Goal: Task Accomplishment & Management: Manage account settings

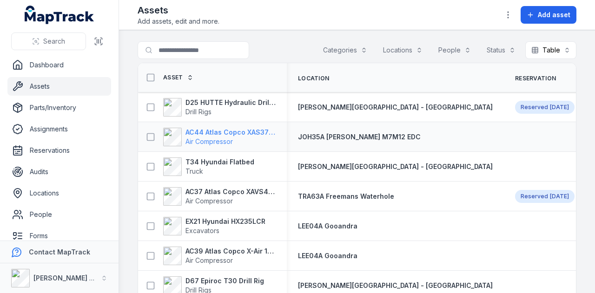
click at [251, 133] on strong "AC44 Atlas Copco XAS375TA" at bounding box center [230, 132] width 90 height 9
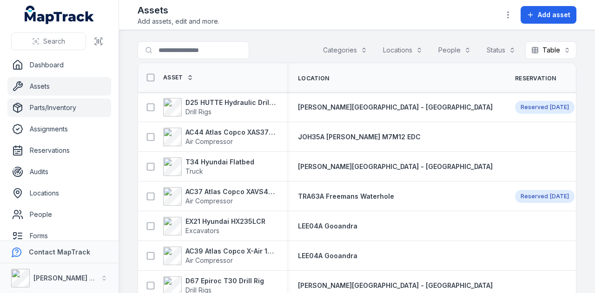
click at [93, 102] on link "Parts/Inventory" at bounding box center [59, 108] width 104 height 19
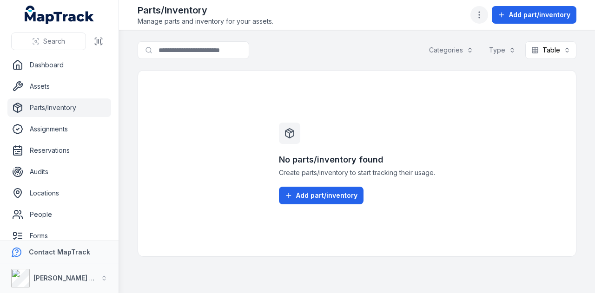
click at [484, 13] on icon "button" at bounding box center [479, 14] width 9 height 9
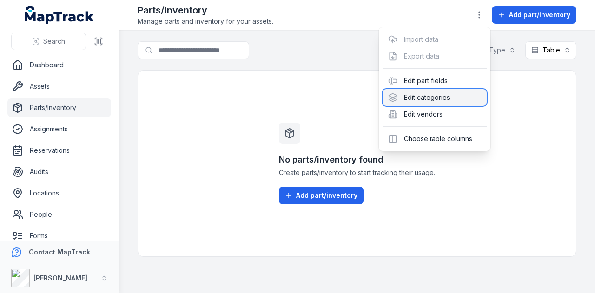
click at [466, 94] on div "Edit categories" at bounding box center [435, 97] width 104 height 17
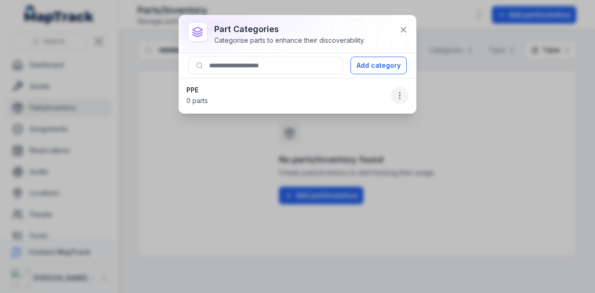
click at [400, 98] on circle "button" at bounding box center [399, 98] width 1 height 1
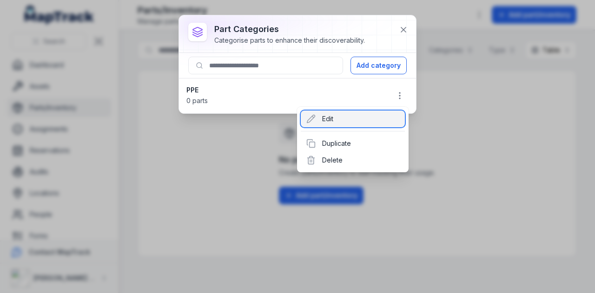
click at [375, 119] on div "Edit" at bounding box center [353, 119] width 104 height 17
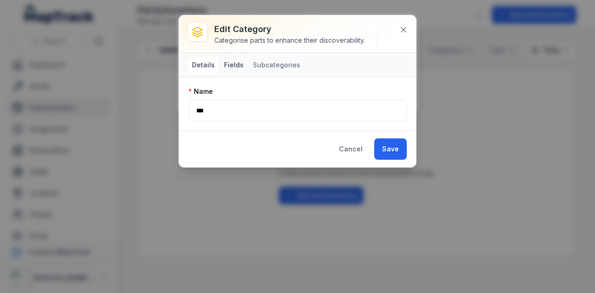
click at [233, 62] on button "Fields" at bounding box center [233, 65] width 27 height 17
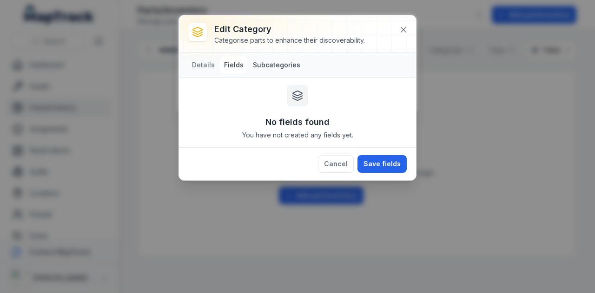
click at [282, 69] on button "Subcategories" at bounding box center [276, 65] width 55 height 17
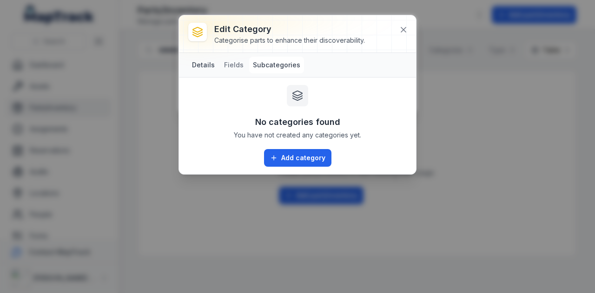
click at [202, 64] on button "Details" at bounding box center [203, 65] width 30 height 17
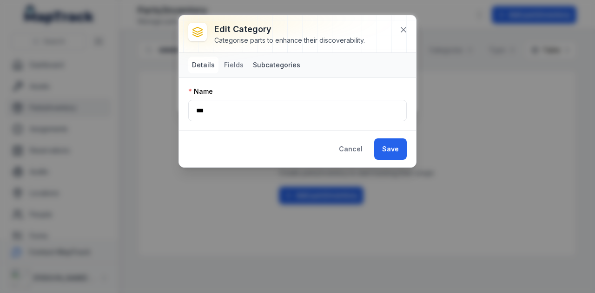
click at [257, 63] on button "Subcategories" at bounding box center [276, 65] width 55 height 17
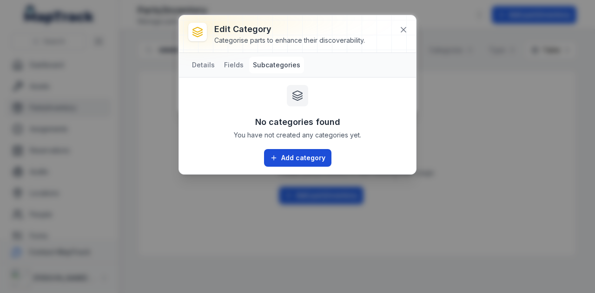
click at [297, 155] on button "Add category" at bounding box center [297, 158] width 67 height 18
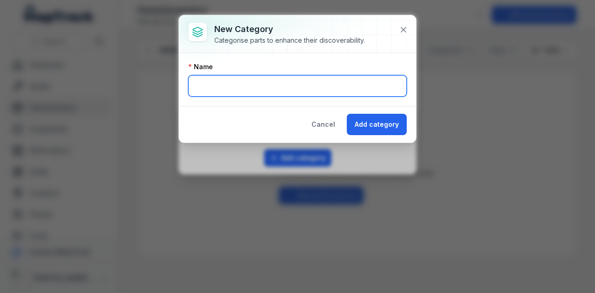
click at [265, 85] on input "text" at bounding box center [297, 85] width 218 height 21
type input "*"
type input "**********"
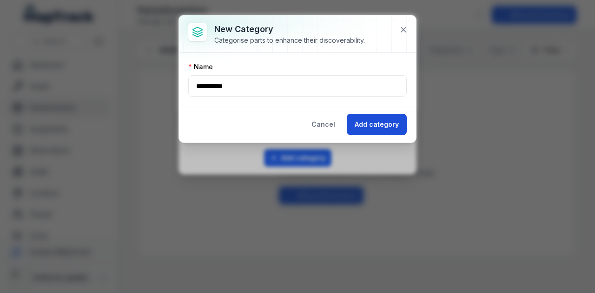
click at [365, 125] on button "Add category" at bounding box center [377, 124] width 60 height 21
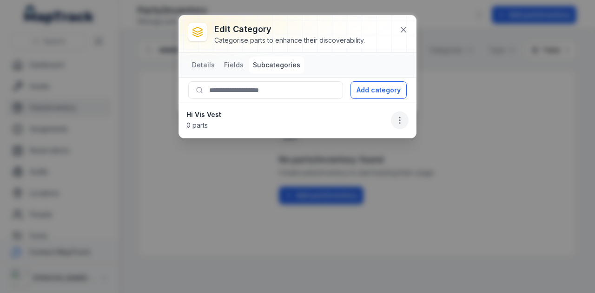
click at [404, 119] on icon "button" at bounding box center [399, 120] width 9 height 9
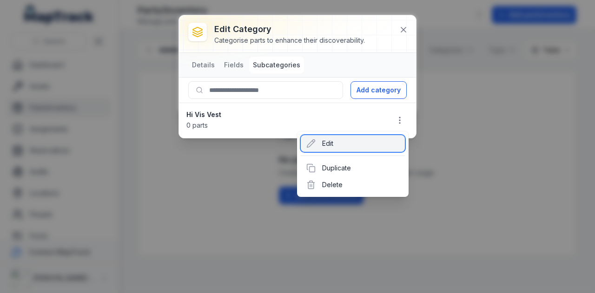
click at [369, 141] on div "Edit" at bounding box center [353, 143] width 104 height 17
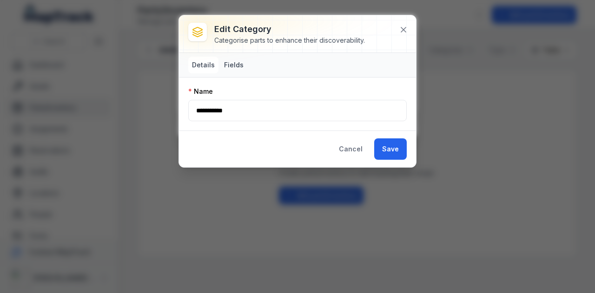
click at [235, 62] on button "Fields" at bounding box center [233, 65] width 27 height 17
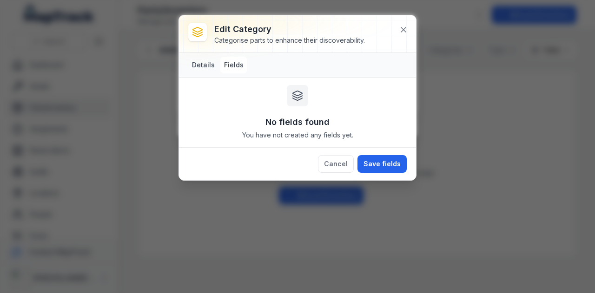
click at [205, 63] on button "Details" at bounding box center [203, 65] width 30 height 17
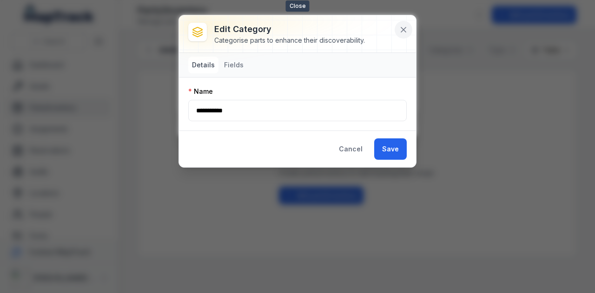
click at [409, 22] on button at bounding box center [404, 30] width 18 height 18
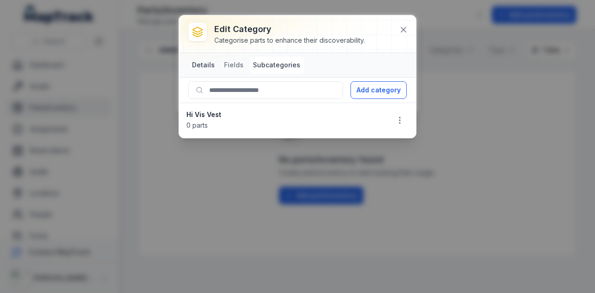
click at [204, 62] on button "Details" at bounding box center [203, 65] width 30 height 17
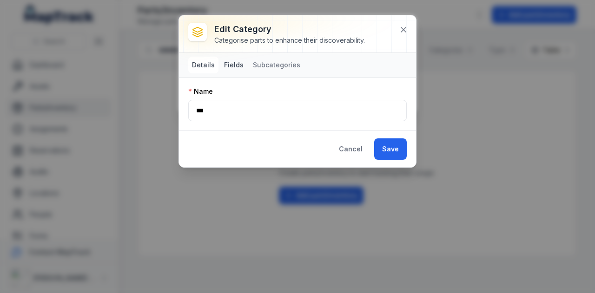
click at [224, 65] on button "Fields" at bounding box center [233, 65] width 27 height 17
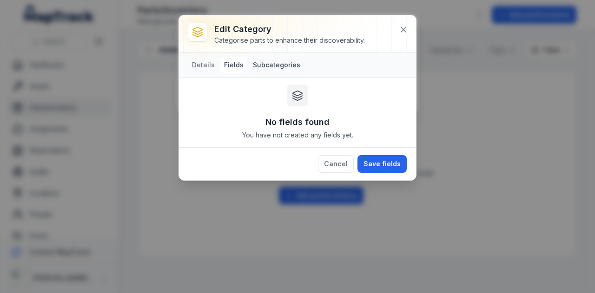
click at [270, 64] on button "Subcategories" at bounding box center [276, 65] width 55 height 17
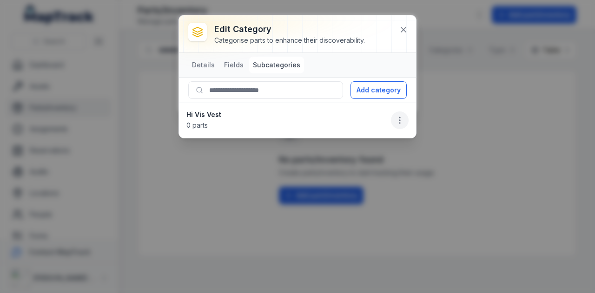
click at [405, 120] on button "button" at bounding box center [400, 121] width 18 height 18
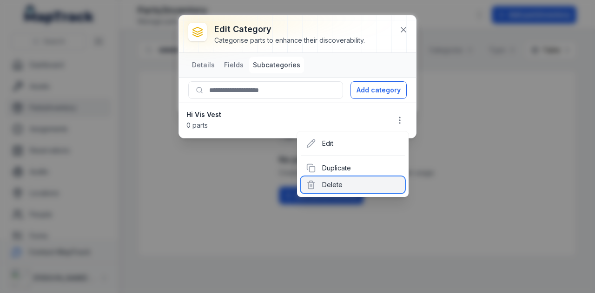
click at [357, 180] on div "Delete" at bounding box center [353, 185] width 104 height 17
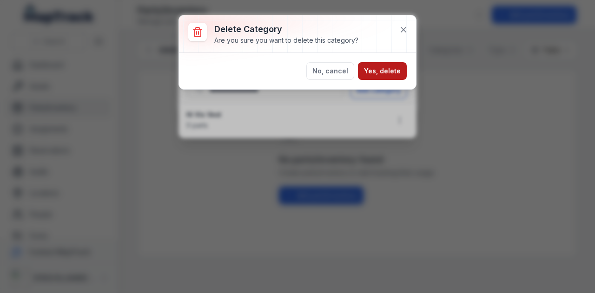
click at [384, 65] on button "Yes, delete" at bounding box center [382, 71] width 49 height 18
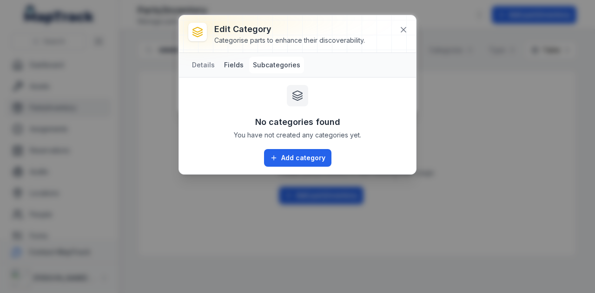
click at [233, 67] on button "Fields" at bounding box center [233, 65] width 27 height 17
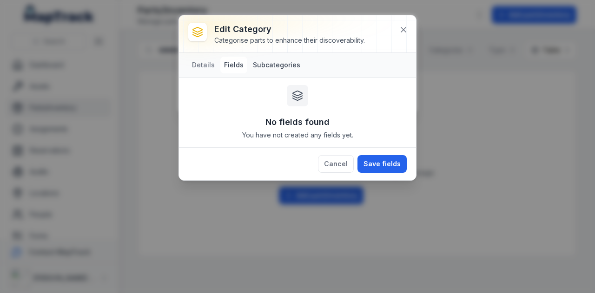
click at [261, 67] on button "Subcategories" at bounding box center [276, 65] width 55 height 17
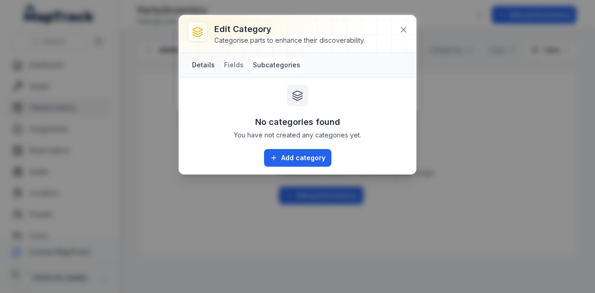
click at [210, 60] on button "Details" at bounding box center [203, 65] width 30 height 17
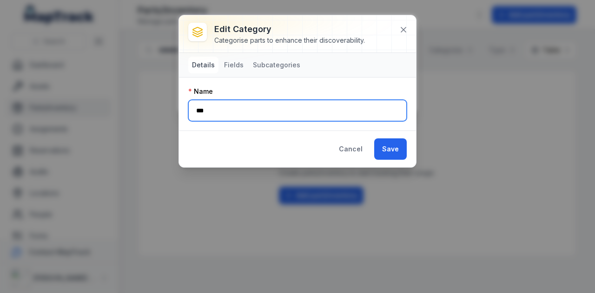
click at [282, 113] on input "***" at bounding box center [297, 110] width 218 height 21
type input "*"
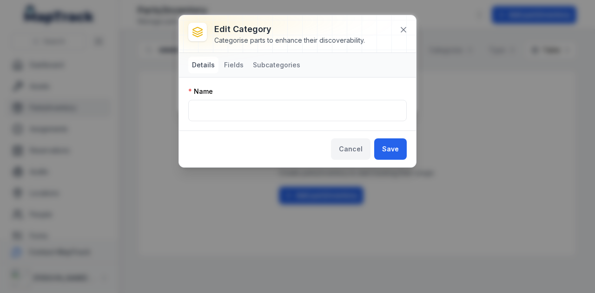
click at [357, 145] on button "Cancel" at bounding box center [351, 149] width 40 height 21
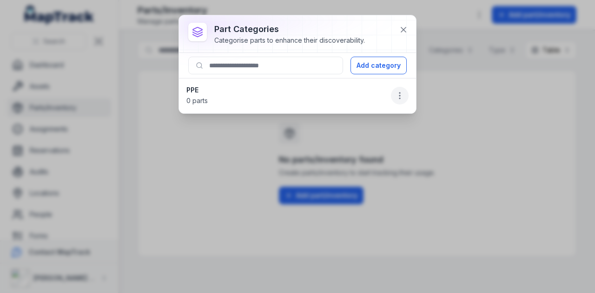
click at [399, 93] on icon "button" at bounding box center [399, 95] width 9 height 9
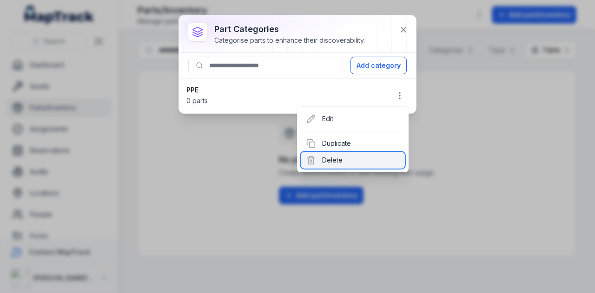
click at [370, 159] on div "Delete" at bounding box center [353, 160] width 104 height 17
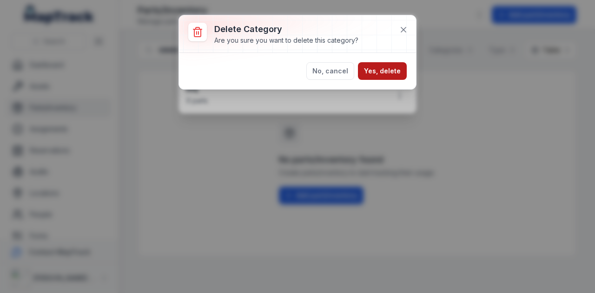
click at [382, 67] on button "Yes, delete" at bounding box center [382, 71] width 49 height 18
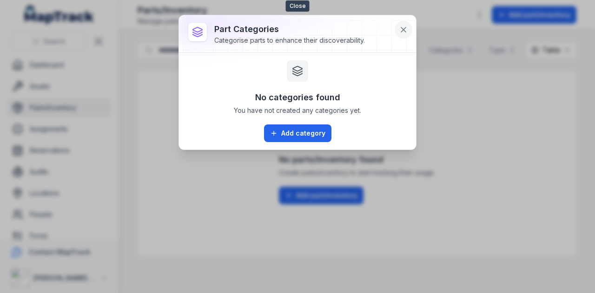
click at [402, 28] on icon at bounding box center [403, 29] width 9 height 9
